Goal: Information Seeking & Learning: Understand process/instructions

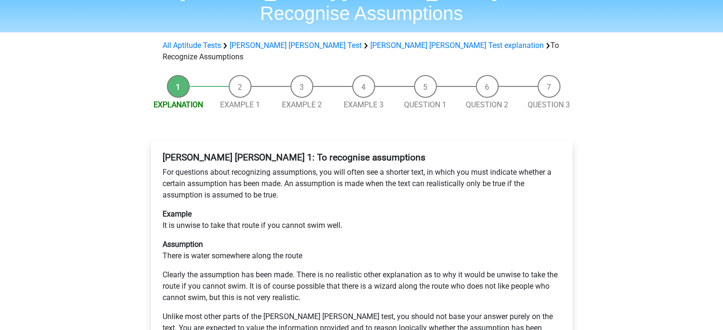
scroll to position [72, 0]
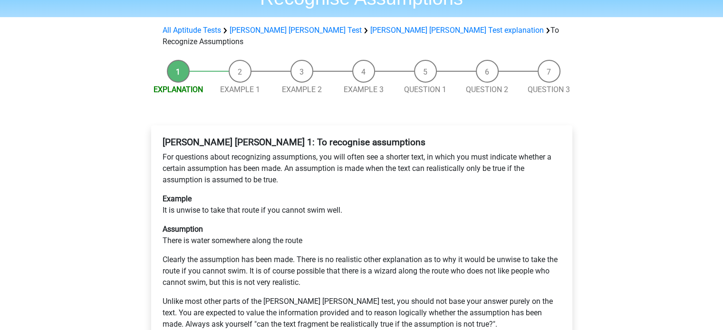
click at [241, 60] on li "Example 1" at bounding box center [240, 78] width 62 height 36
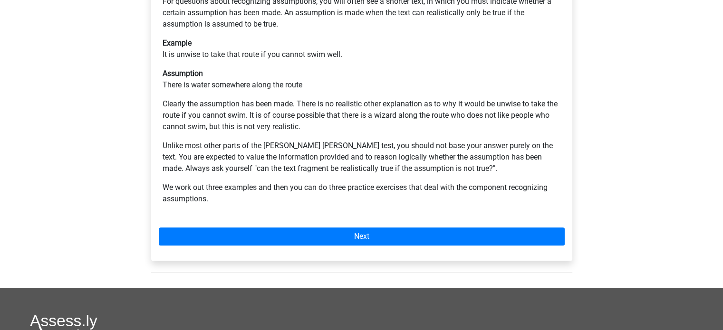
scroll to position [232, 0]
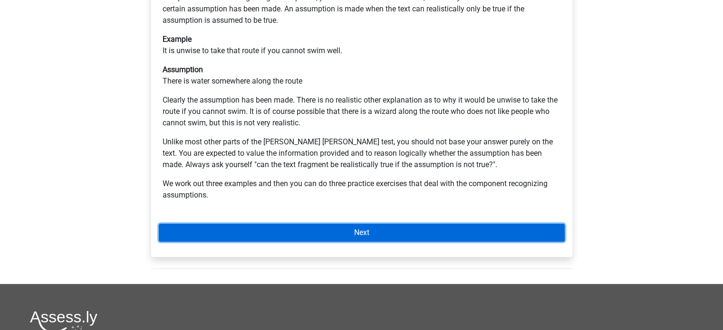
click at [317, 224] on link "Next" at bounding box center [362, 233] width 406 height 18
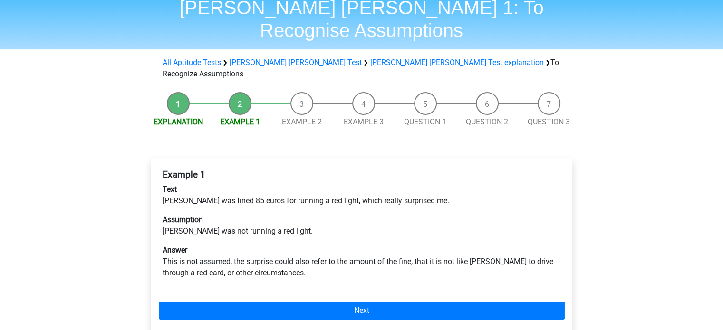
scroll to position [40, 0]
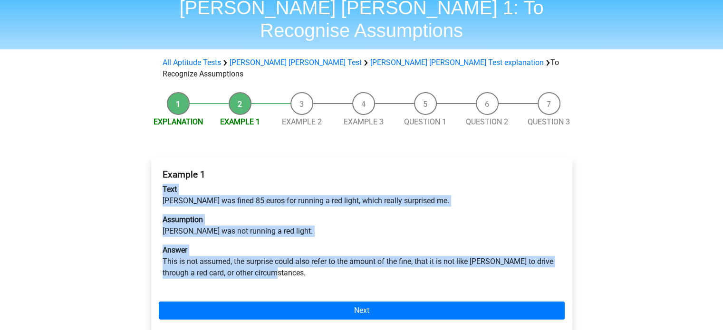
drag, startPoint x: 161, startPoint y: 157, endPoint x: 289, endPoint y: 247, distance: 156.3
click at [289, 247] on div "Example 1 Text [PERSON_NAME] was fined 85 euros for running a red light, which …" at bounding box center [362, 227] width 406 height 125
copy div "Text [PERSON_NAME] was fined 85 euros for running a red light, which really sur…"
